Goal: Information Seeking & Learning: Find specific fact

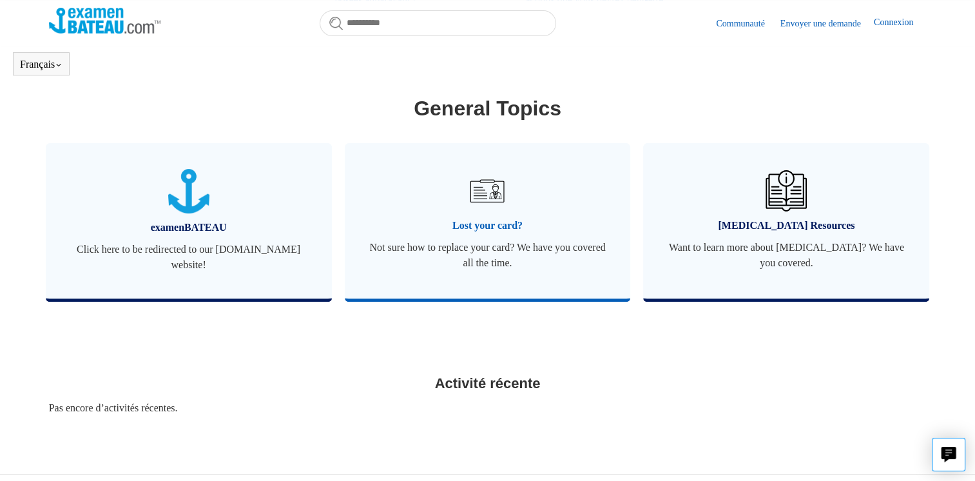
scroll to position [479, 0]
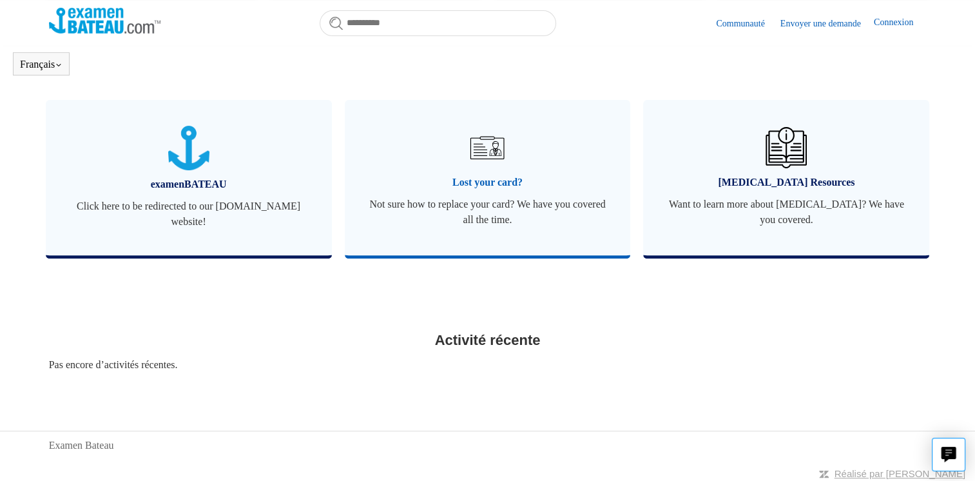
click at [487, 148] on img at bounding box center [487, 147] width 45 height 45
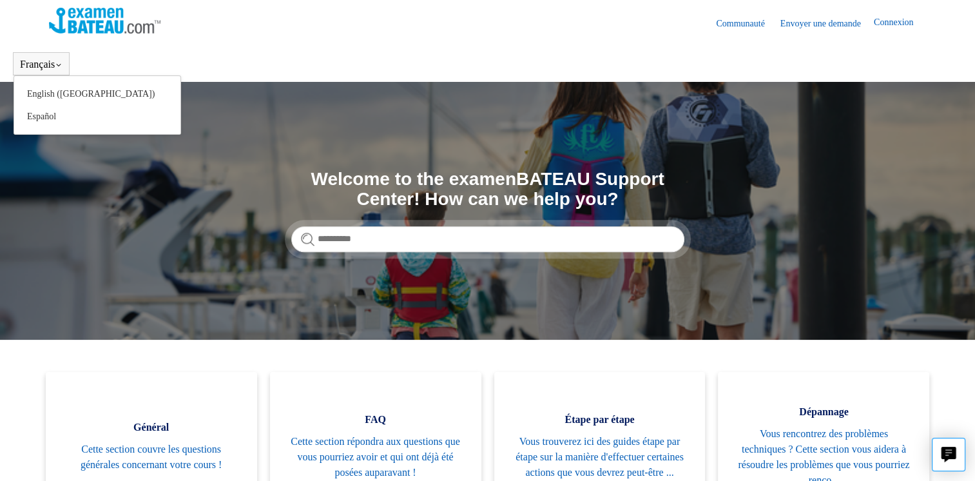
click at [41, 62] on button "Français" at bounding box center [41, 65] width 43 height 12
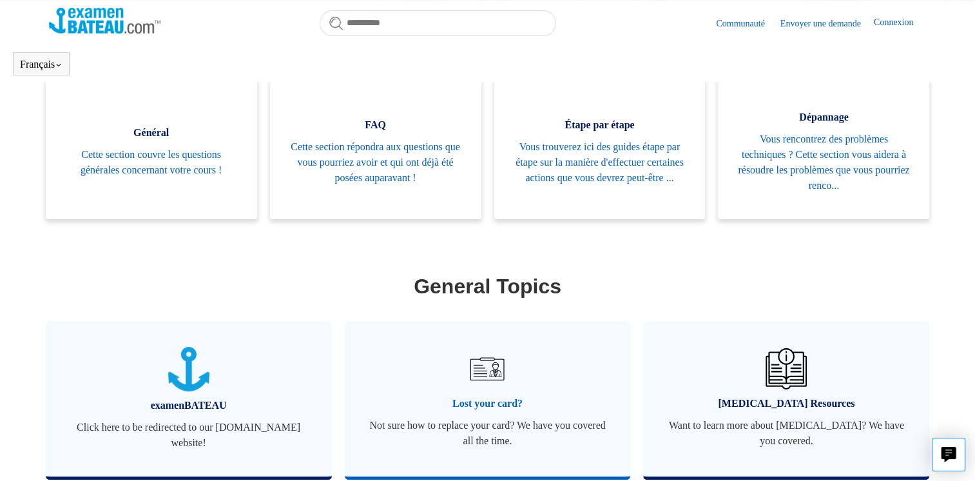
scroll to position [286, 0]
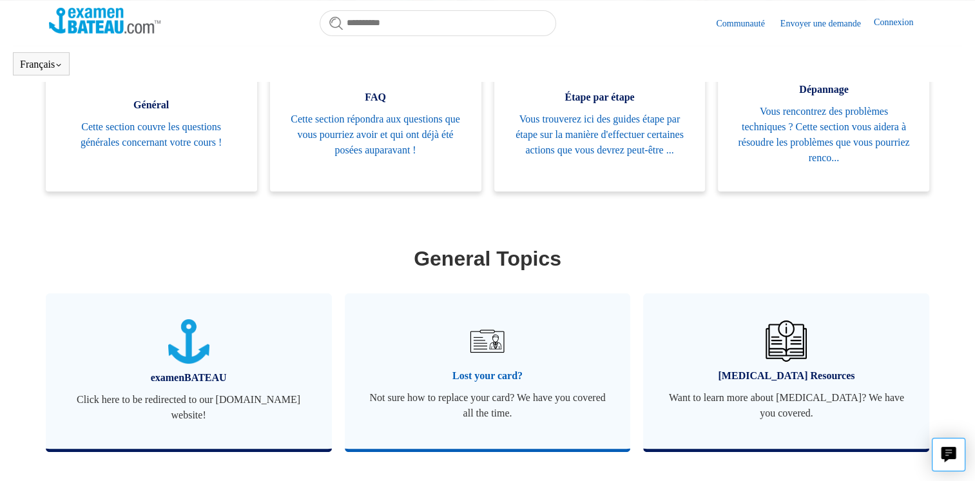
click at [485, 340] on img at bounding box center [487, 340] width 45 height 45
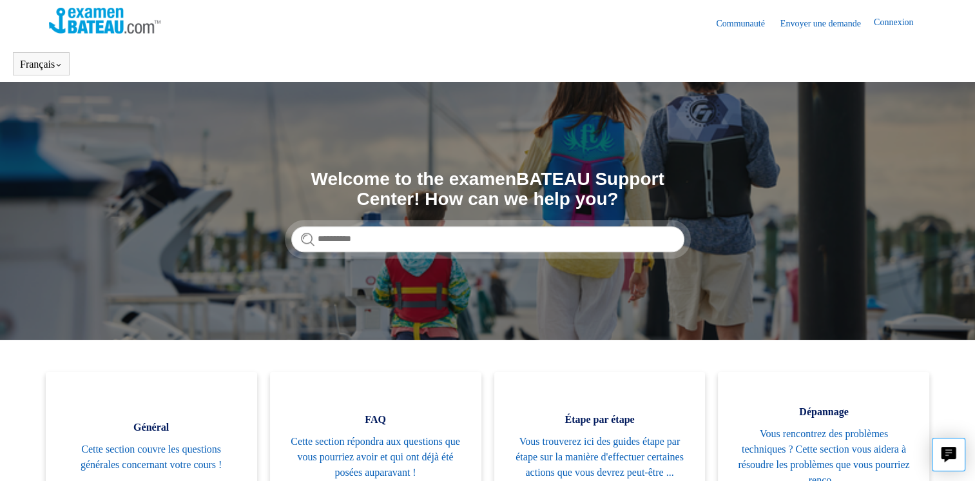
scroll to position [286, 0]
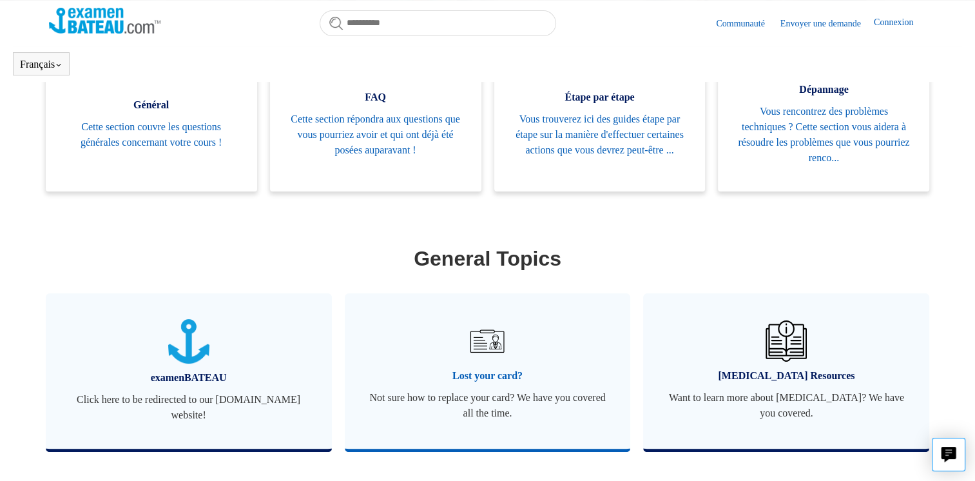
click at [490, 371] on span "Lost your card?" at bounding box center [487, 375] width 247 height 15
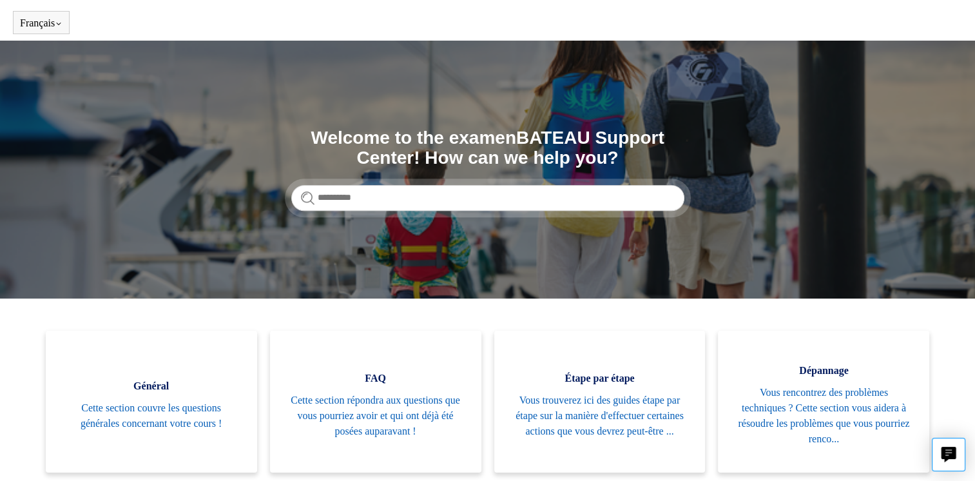
scroll to position [64, 0]
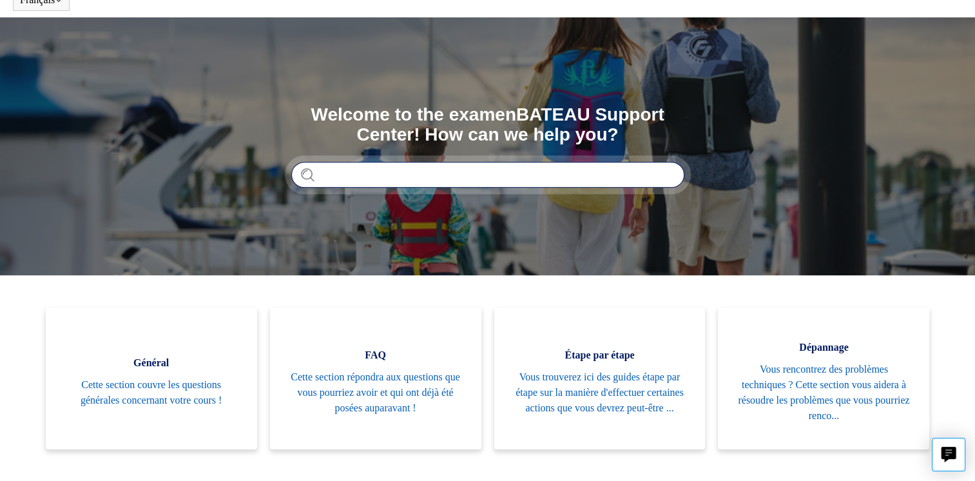
click at [408, 168] on input "Rechercher" at bounding box center [487, 175] width 393 height 26
type input "**********"
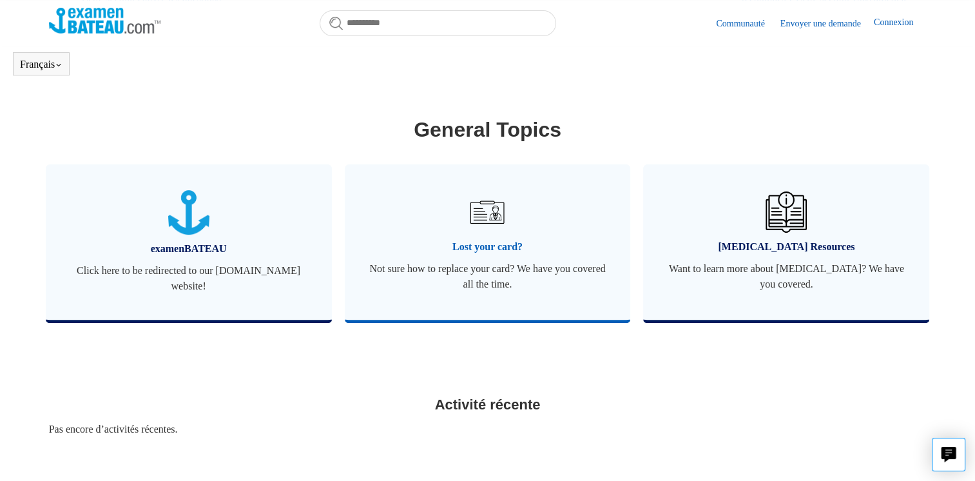
scroll to position [479, 0]
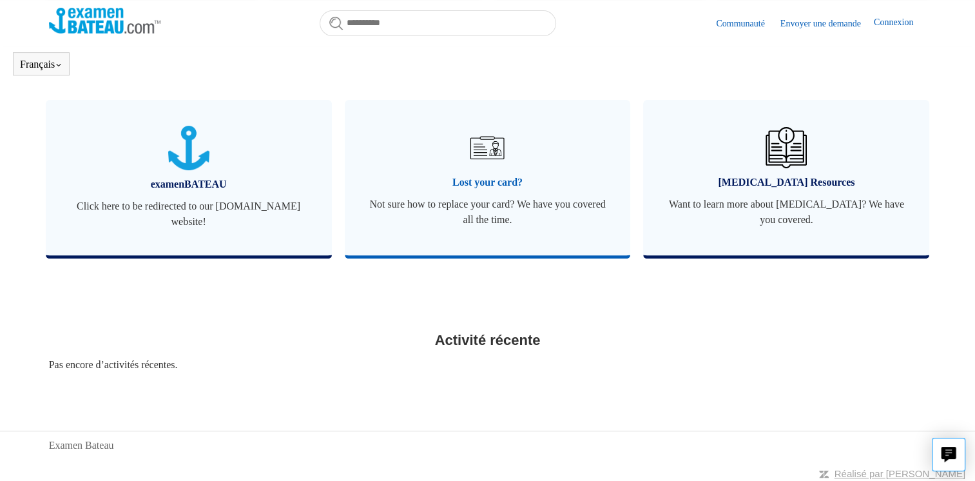
click at [488, 137] on img at bounding box center [487, 147] width 45 height 45
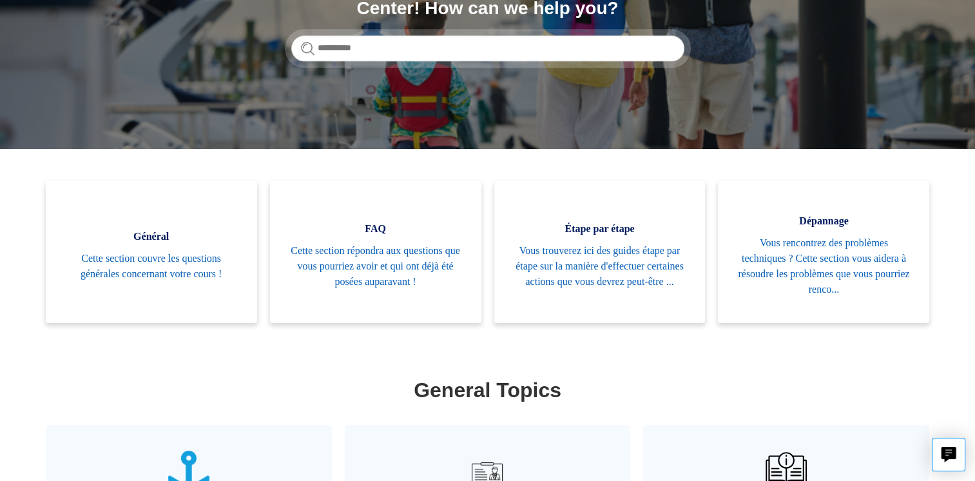
scroll to position [193, 0]
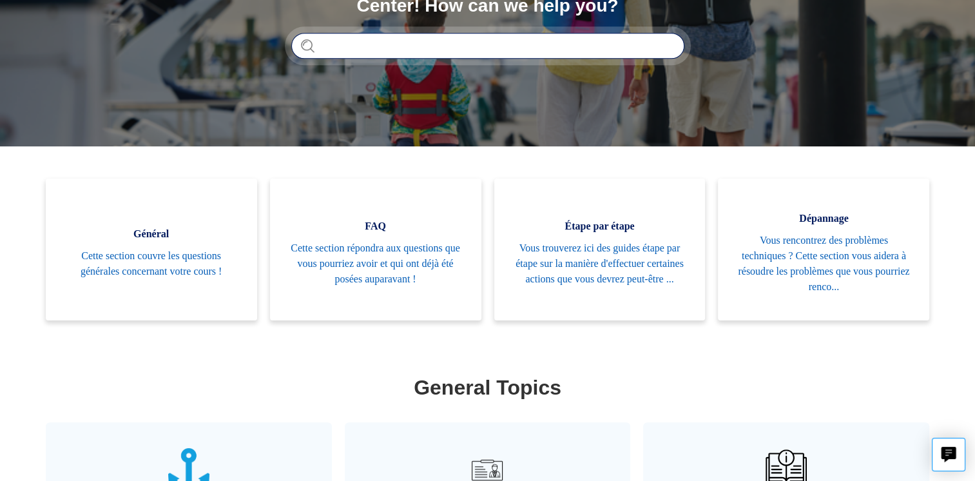
click at [329, 48] on input "Rechercher" at bounding box center [487, 46] width 393 height 26
type input "**********"
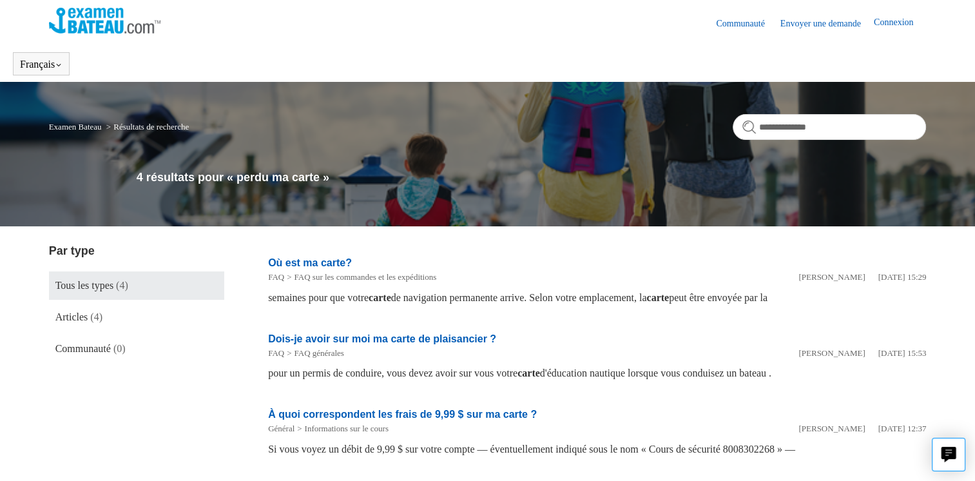
click at [892, 22] on link "Connexion" at bounding box center [900, 22] width 52 height 15
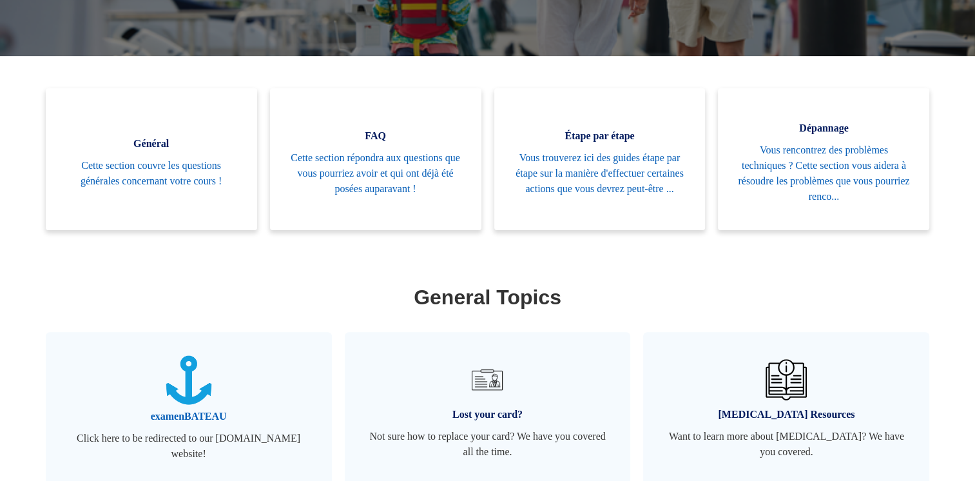
scroll to position [286, 0]
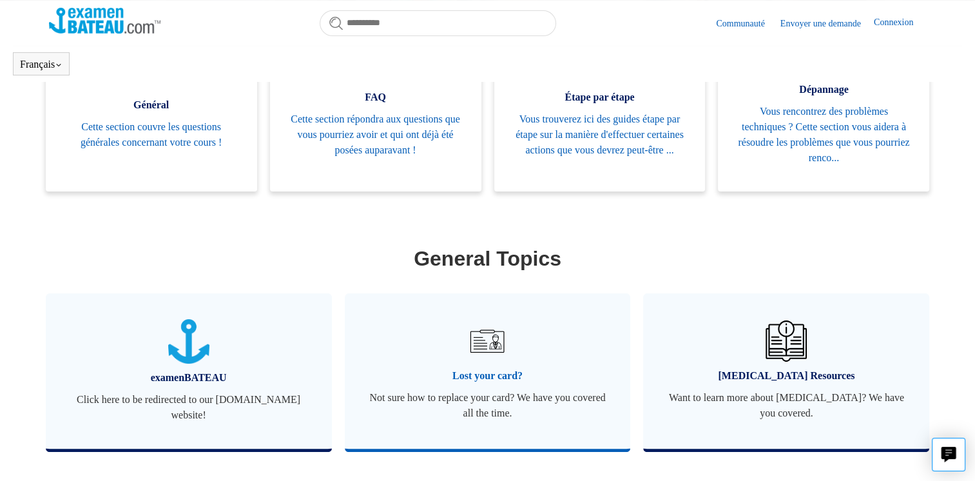
click at [474, 336] on img at bounding box center [487, 340] width 45 height 45
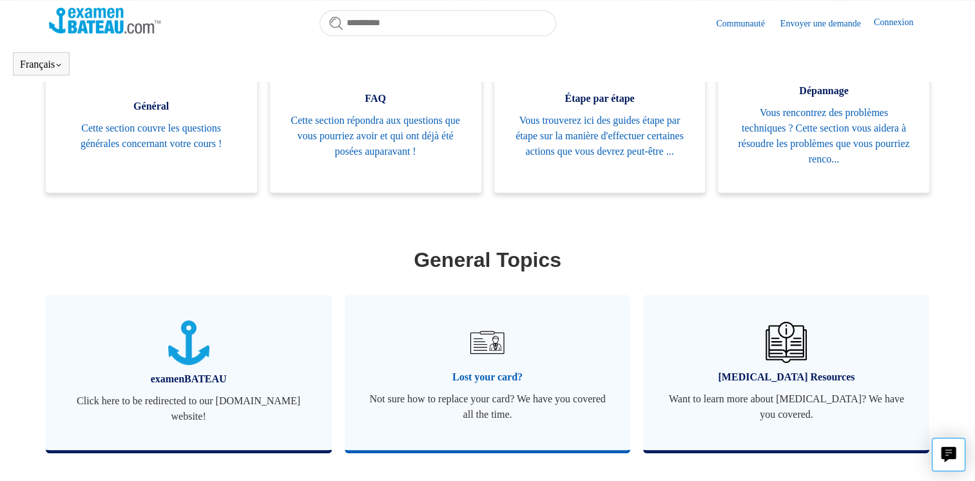
scroll to position [286, 0]
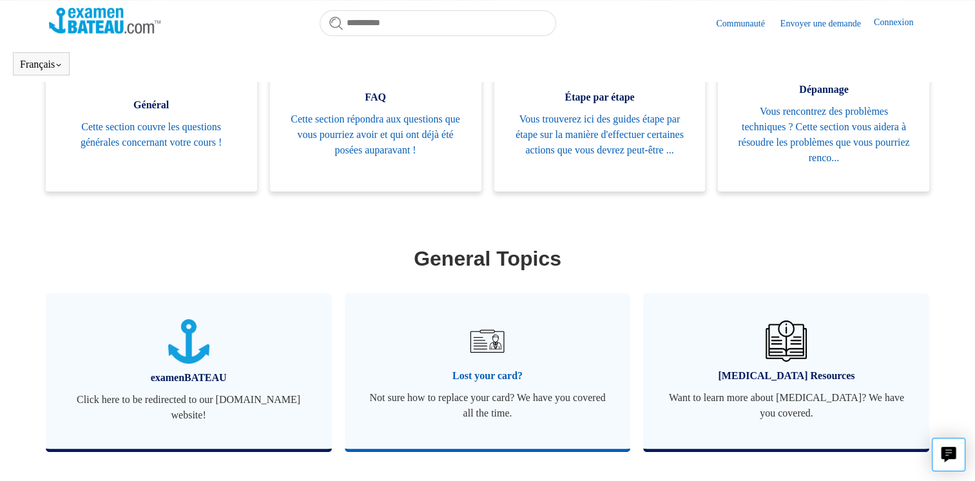
click at [490, 406] on span "Not sure how to replace your card? We have you covered all the time." at bounding box center [487, 405] width 247 height 31
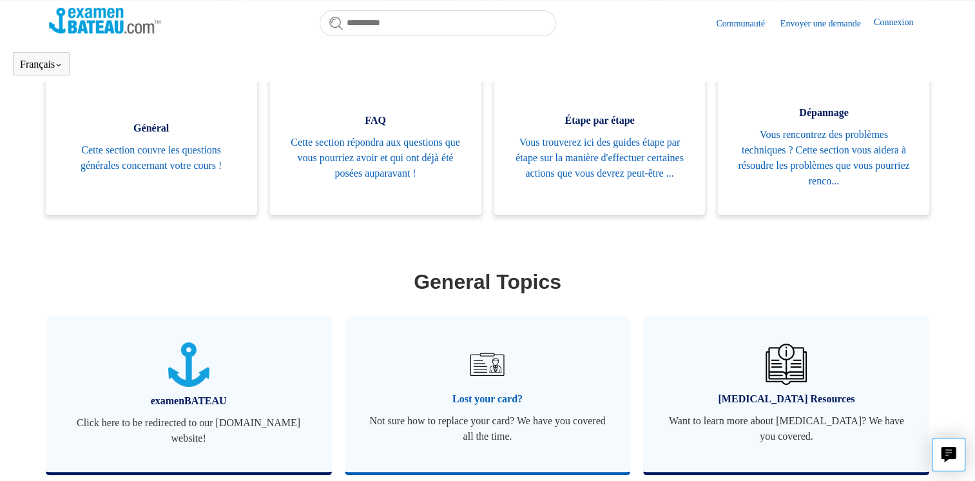
scroll to position [286, 0]
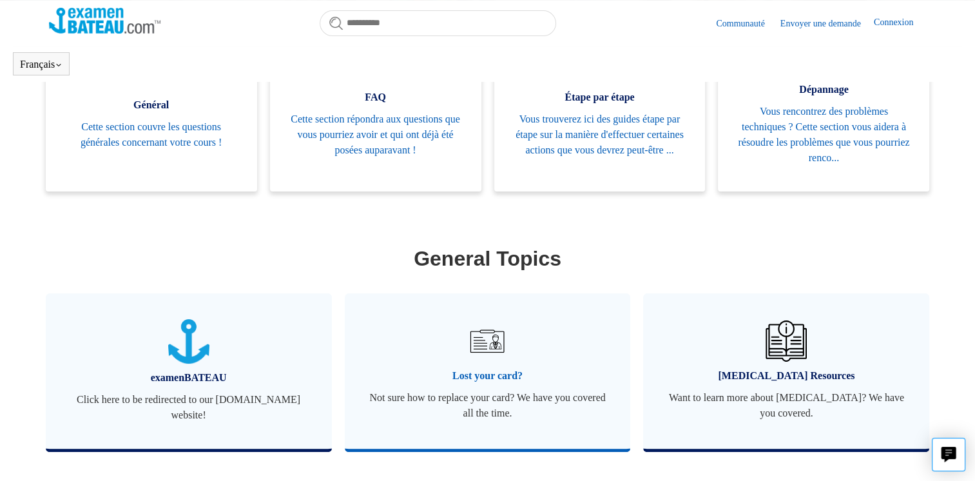
click at [483, 336] on img at bounding box center [487, 340] width 45 height 45
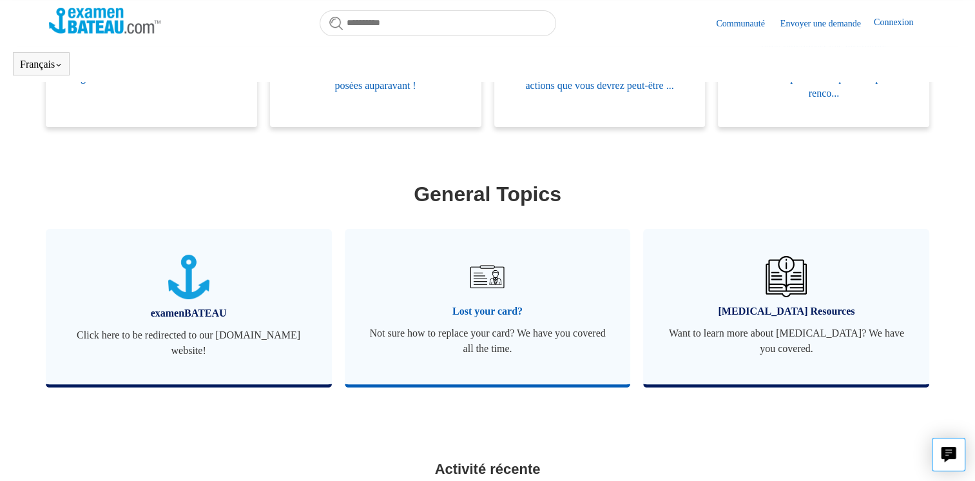
scroll to position [482, 0]
